Goal: Transaction & Acquisition: Register for event/course

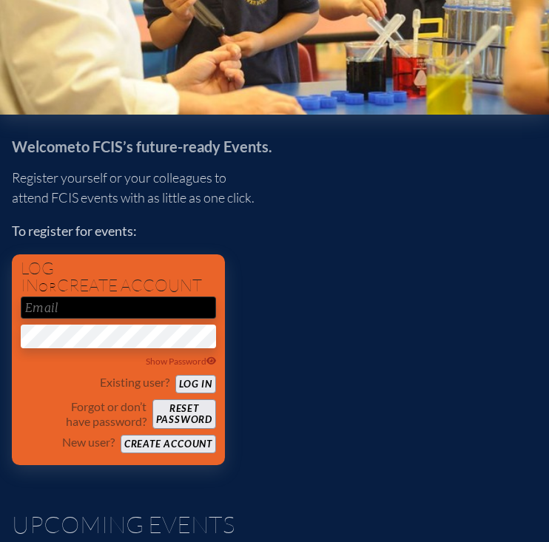
scroll to position [403, 0]
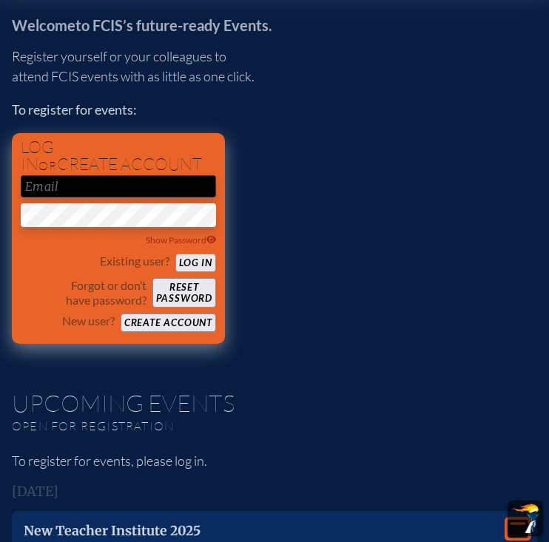
type input "[EMAIL_ADDRESS][DOMAIN_NAME]"
click at [189, 267] on button "Log in" at bounding box center [195, 263] width 41 height 19
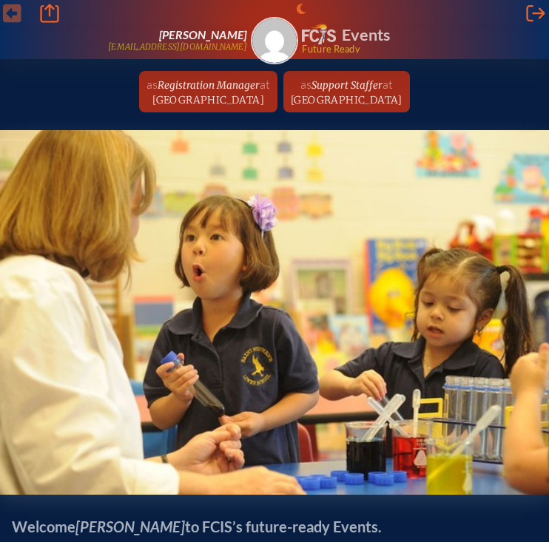
click at [190, 92] on span "at [GEOGRAPHIC_DATA]" at bounding box center [211, 91] width 118 height 29
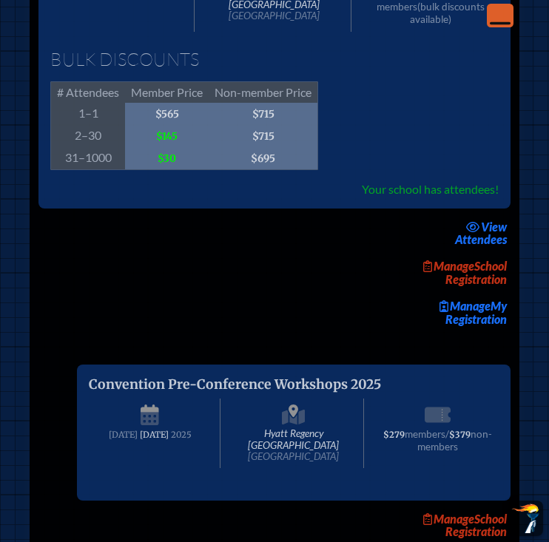
scroll to position [3415, 0]
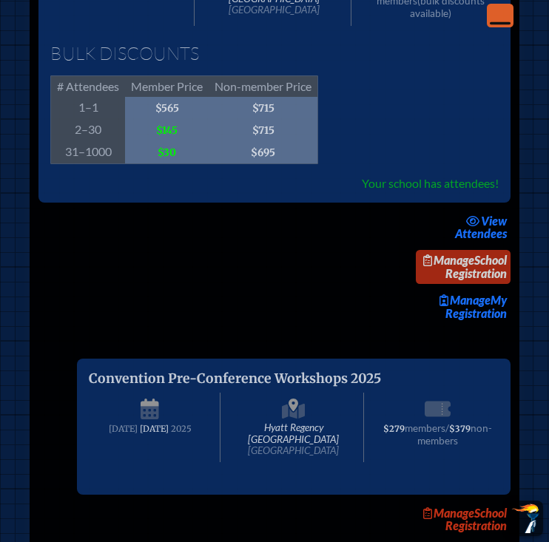
click at [474, 267] on span "Manage" at bounding box center [448, 260] width 51 height 14
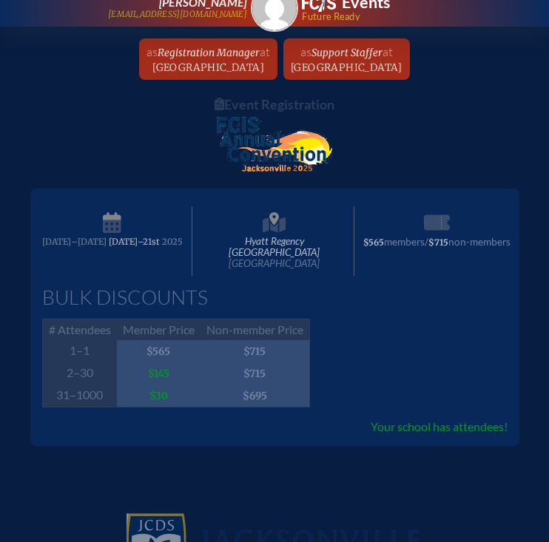
scroll to position [63, 0]
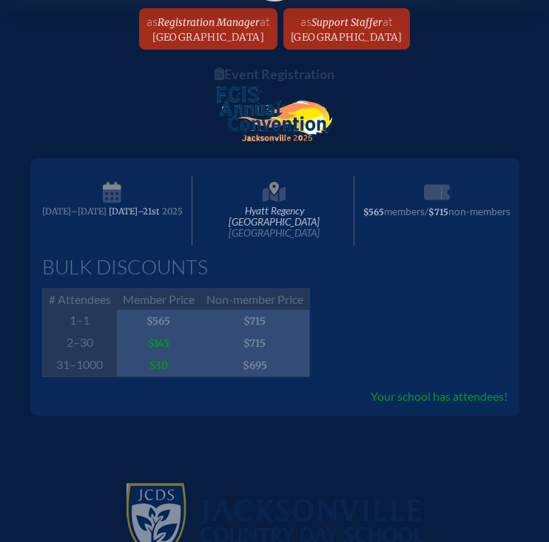
click at [181, 22] on span "Registration Manager" at bounding box center [209, 22] width 102 height 13
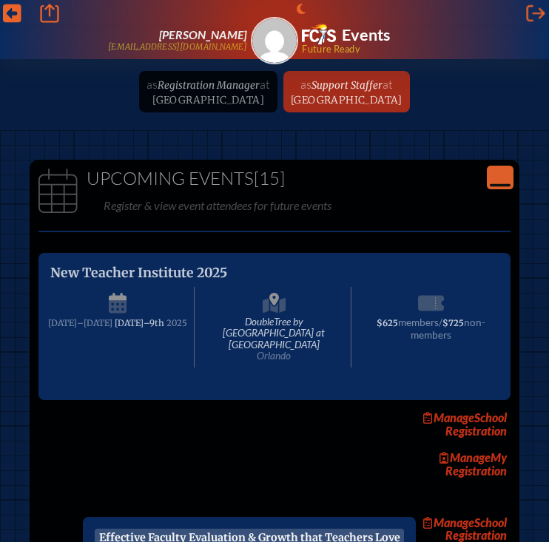
click at [224, 92] on ul "as Registration Manager at [GEOGRAPHIC_DATA] since [DATE] as Support Staffer at…" at bounding box center [274, 91] width 537 height 41
click at [504, 178] on icon "Close Console" at bounding box center [500, 177] width 21 height 21
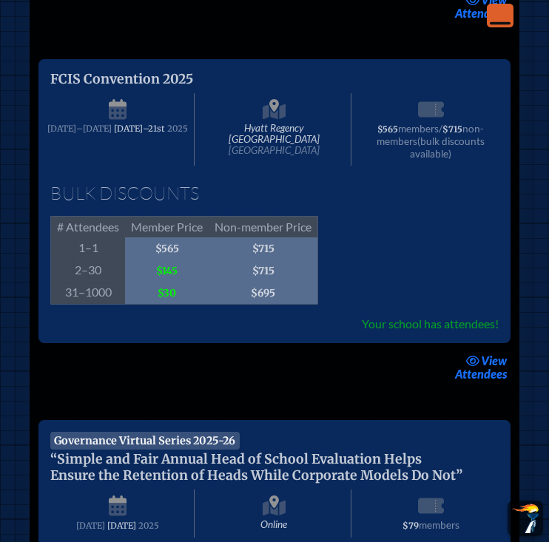
scroll to position [497, 0]
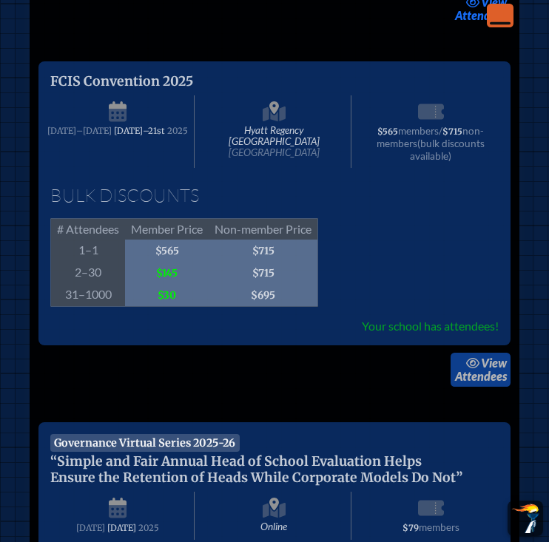
click at [481, 356] on span "view" at bounding box center [494, 363] width 26 height 14
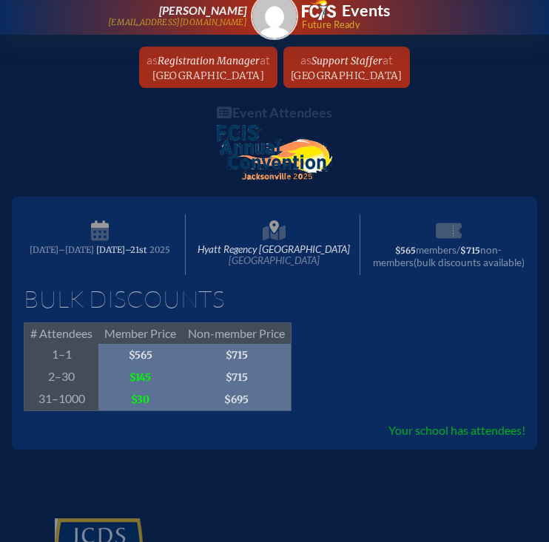
scroll to position [23, 0]
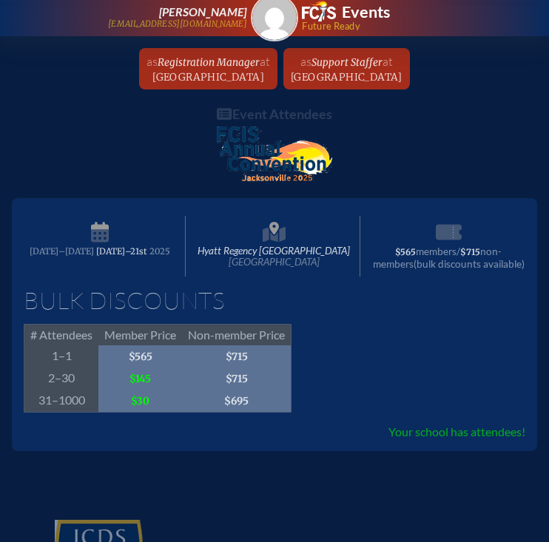
click at [196, 61] on span "Registration Manager" at bounding box center [209, 62] width 102 height 13
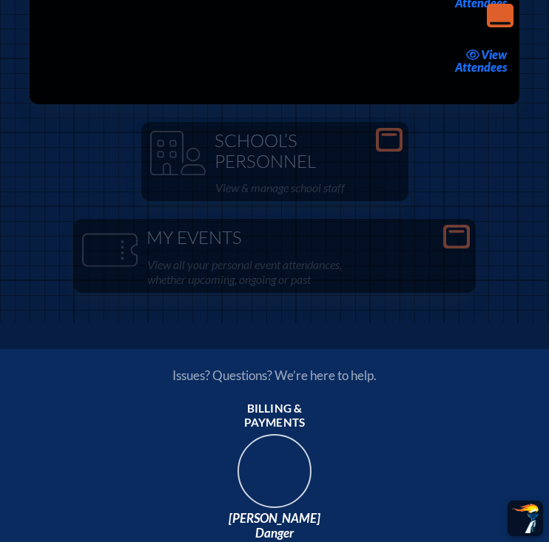
scroll to position [1553, 0]
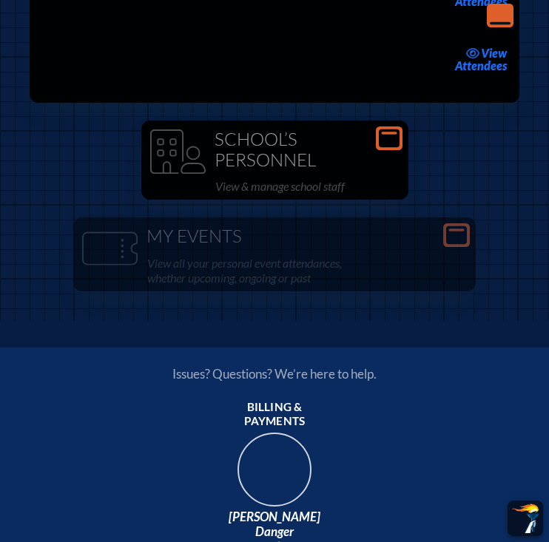
click at [376, 152] on h1 "School’s Personnel" at bounding box center [274, 150] width 255 height 41
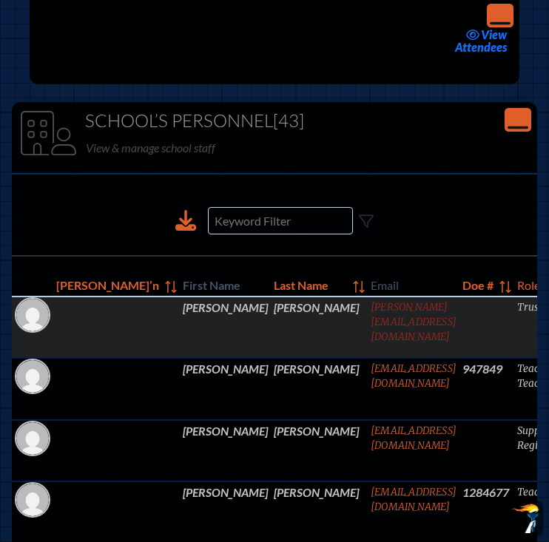
scroll to position [1568, 0]
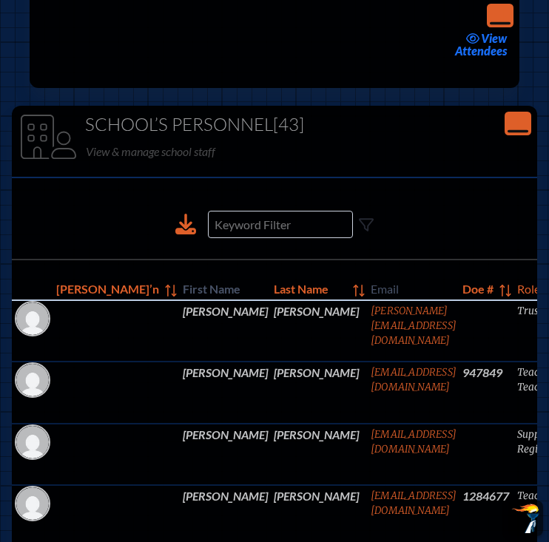
click at [510, 115] on icon "Close Console" at bounding box center [518, 123] width 21 height 21
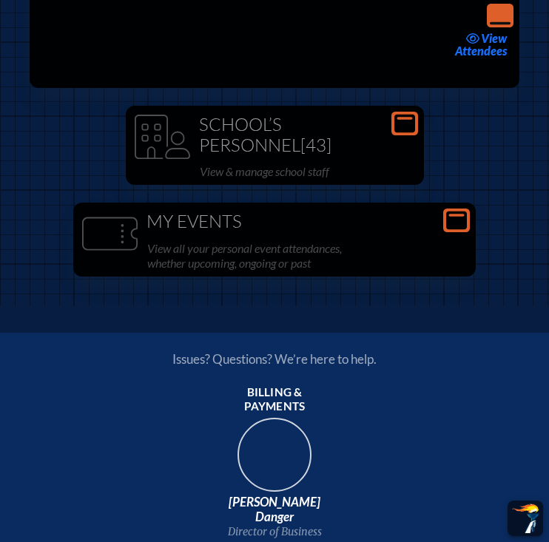
click at [448, 212] on icon at bounding box center [456, 221] width 21 height 19
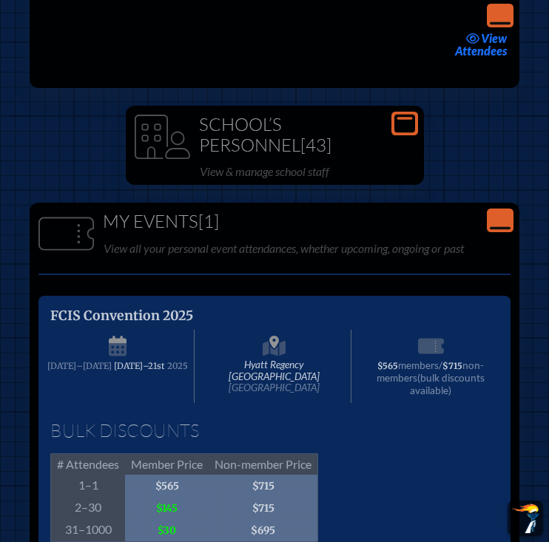
click at [508, 210] on icon "Close Console" at bounding box center [500, 220] width 21 height 21
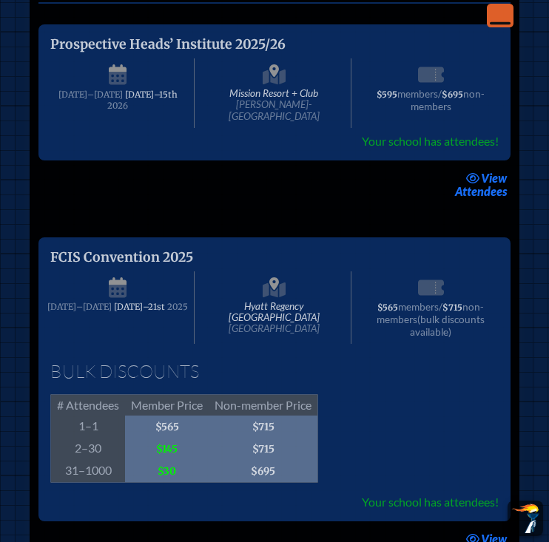
scroll to position [168, 0]
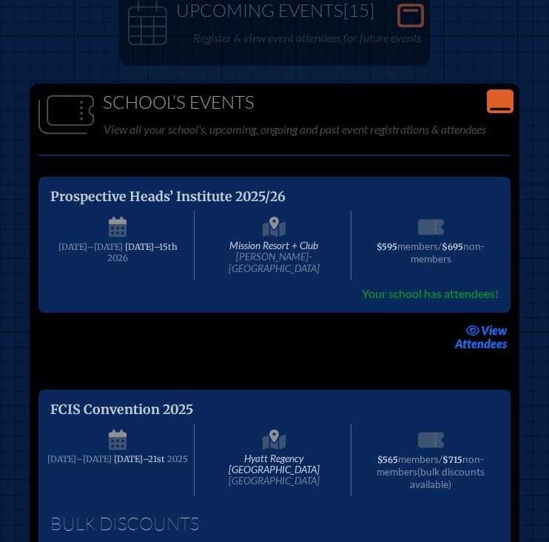
click at [491, 101] on icon "Close Console" at bounding box center [500, 101] width 21 height 21
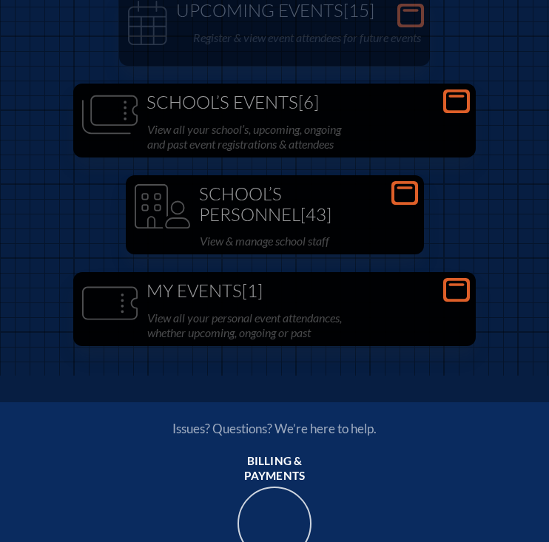
click at [241, 144] on p "View all your school’s, upcoming, ongoing and past event registrations & attend…" at bounding box center [307, 137] width 320 height 36
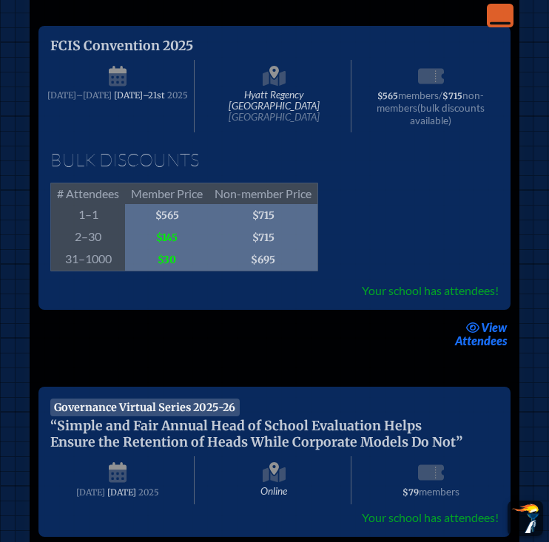
scroll to position [567, 0]
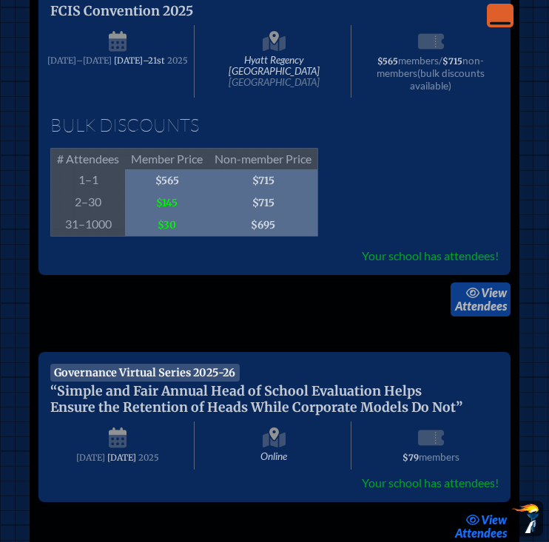
click at [475, 290] on link "view Attendees" at bounding box center [481, 300] width 60 height 34
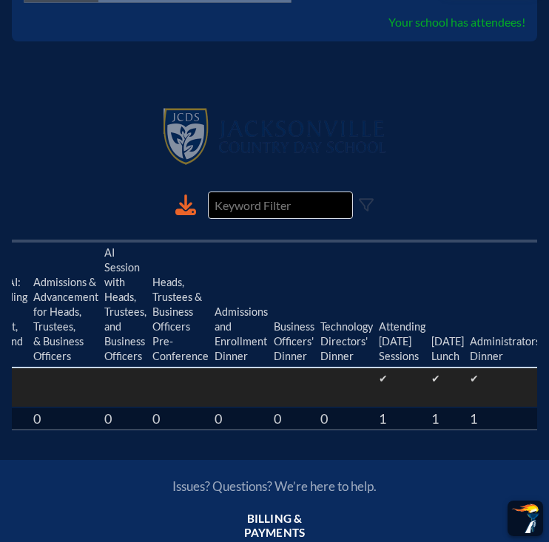
scroll to position [0, 612]
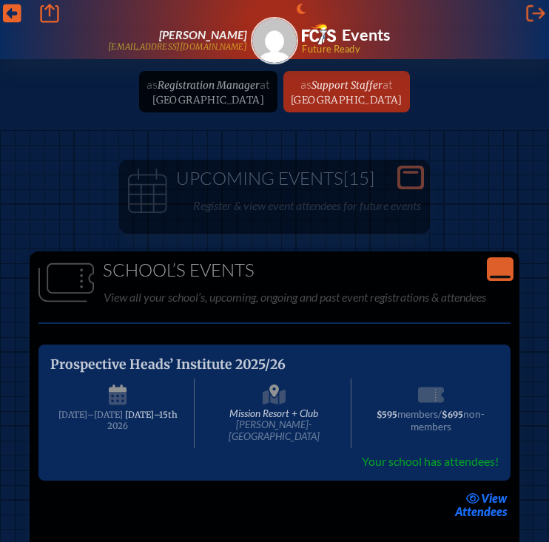
click at [195, 86] on ul "as Registration Manager at [GEOGRAPHIC_DATA] since [DATE] as Support Staffer at…" at bounding box center [274, 91] width 537 height 41
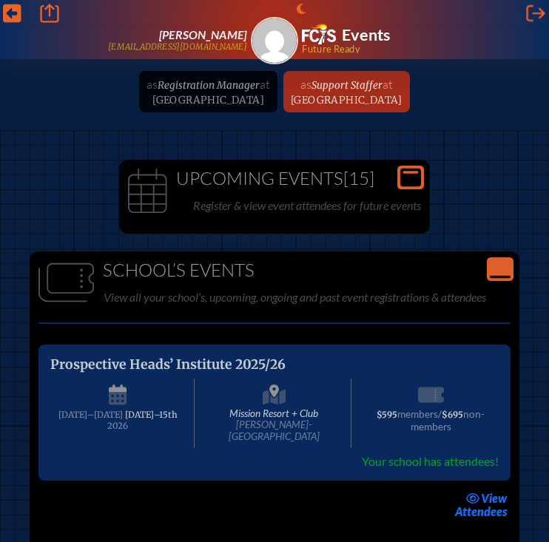
click at [421, 172] on icon at bounding box center [410, 178] width 21 height 19
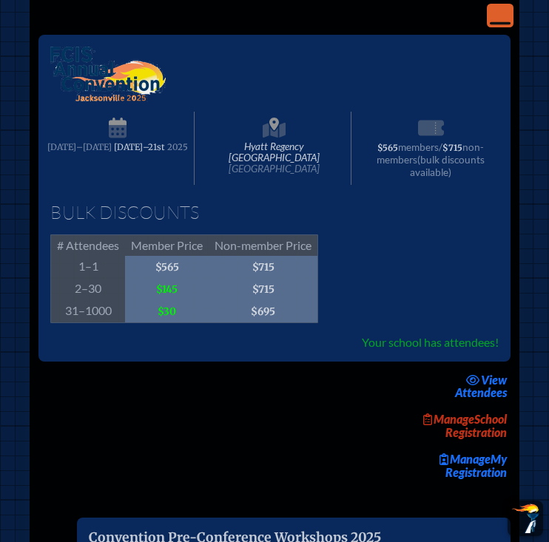
scroll to position [3434, 0]
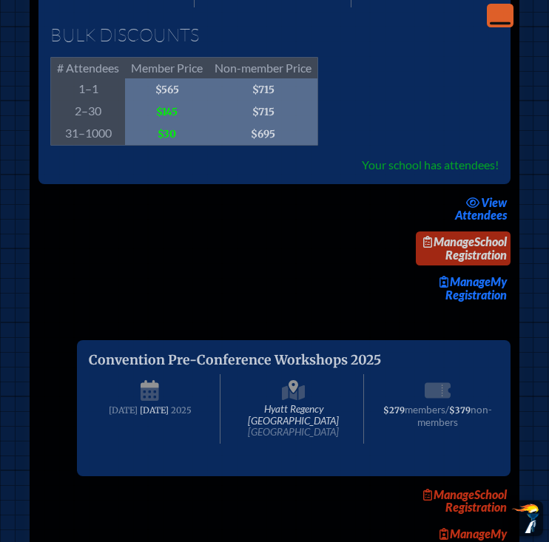
click at [472, 266] on link "Manage School Registration" at bounding box center [463, 249] width 95 height 34
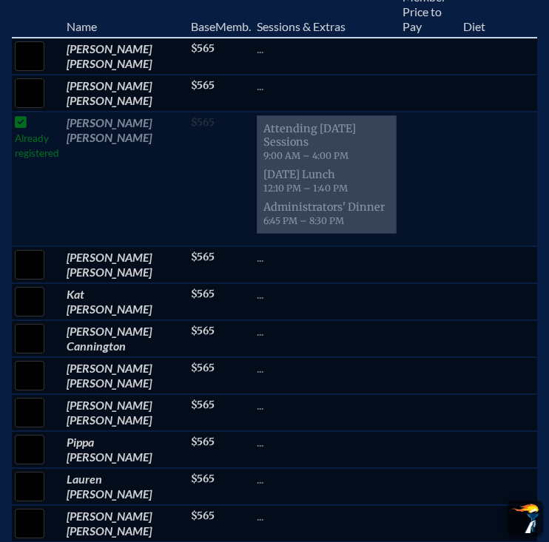
scroll to position [464, 0]
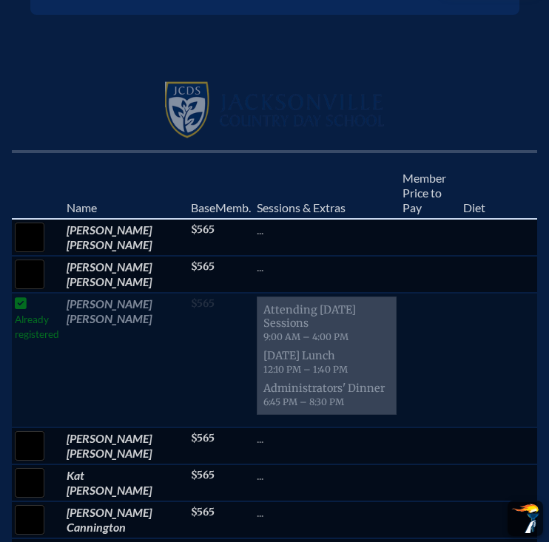
click at [278, 332] on span "Attending [DATE] Sessions 9:00 AM – 4:00 PM" at bounding box center [327, 323] width 139 height 46
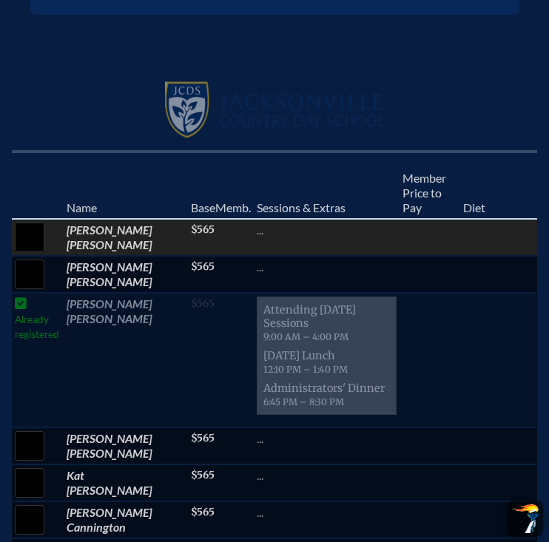
click at [206, 226] on td "$565" at bounding box center [221, 237] width 66 height 37
click at [38, 226] on input "checkbox" at bounding box center [29, 237] width 37 height 37
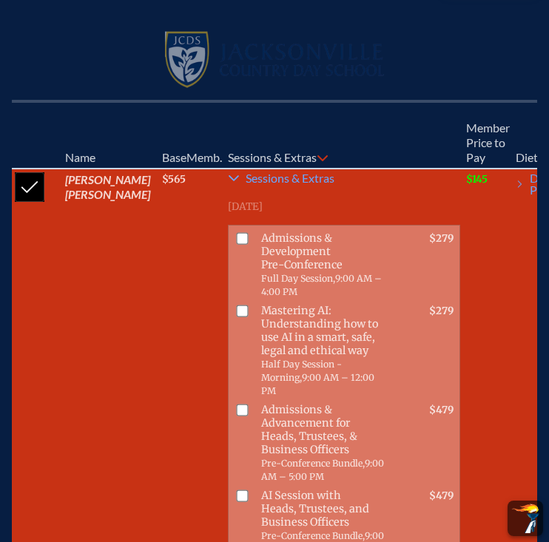
scroll to position [397, 0]
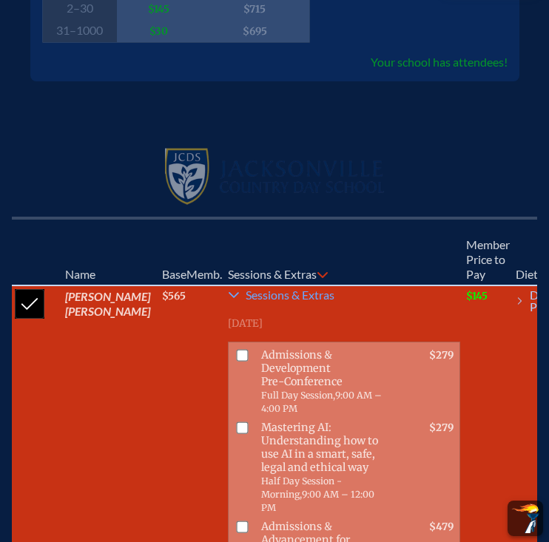
click at [530, 290] on span "Dietary Prefs" at bounding box center [553, 301] width 46 height 24
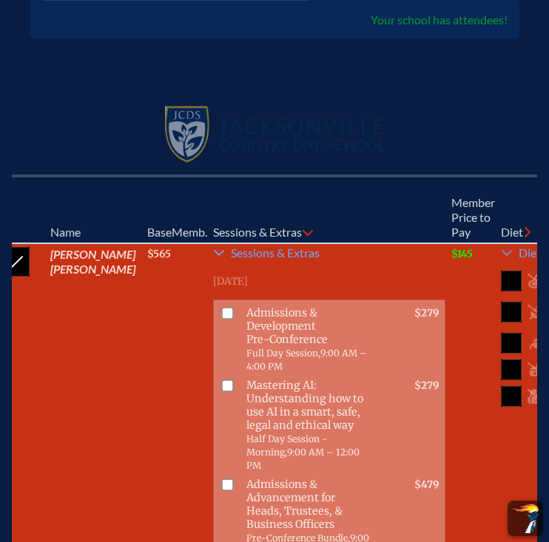
scroll to position [440, 0]
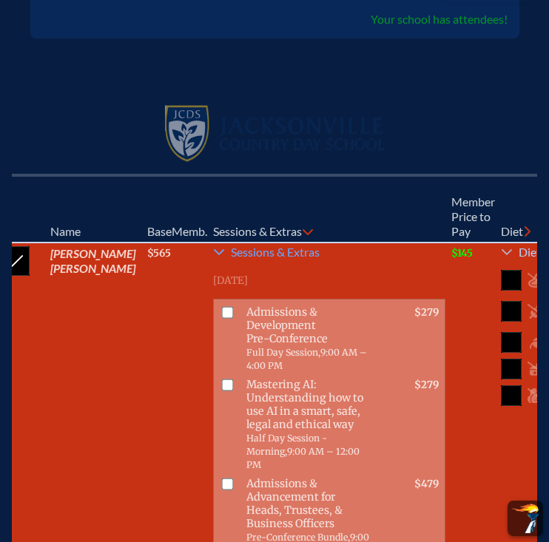
click at [519, 246] on span "Dietary Prefs" at bounding box center [552, 252] width 67 height 12
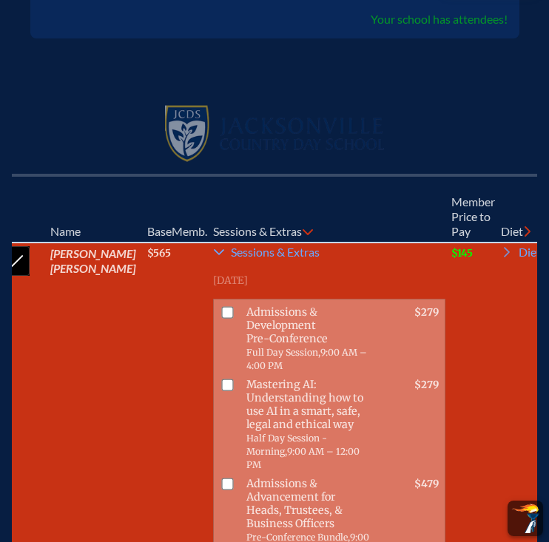
scroll to position [0, 0]
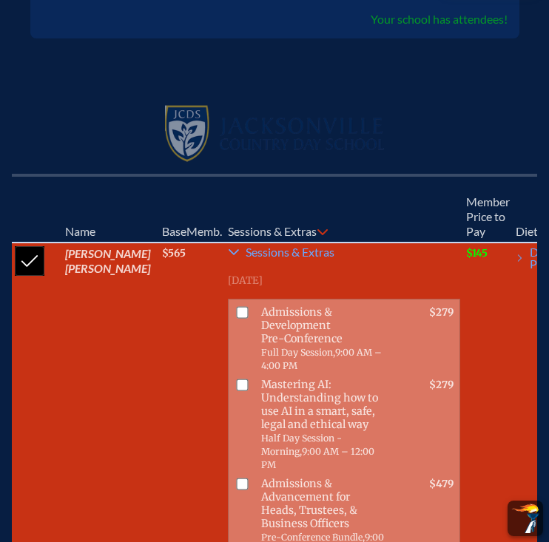
click at [28, 251] on input "checkbox" at bounding box center [29, 261] width 37 height 37
checkbox input "false"
